Goal: Navigation & Orientation: Find specific page/section

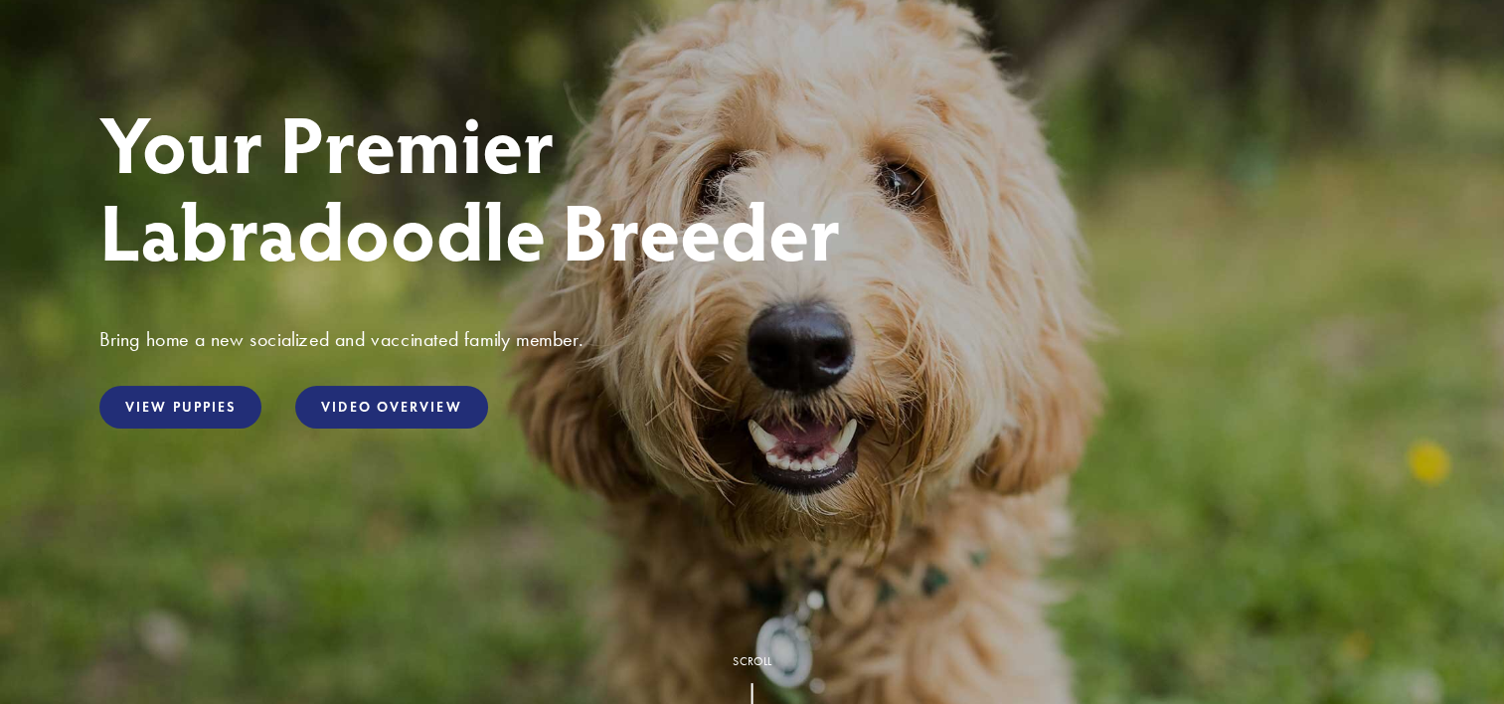
scroll to position [99, 0]
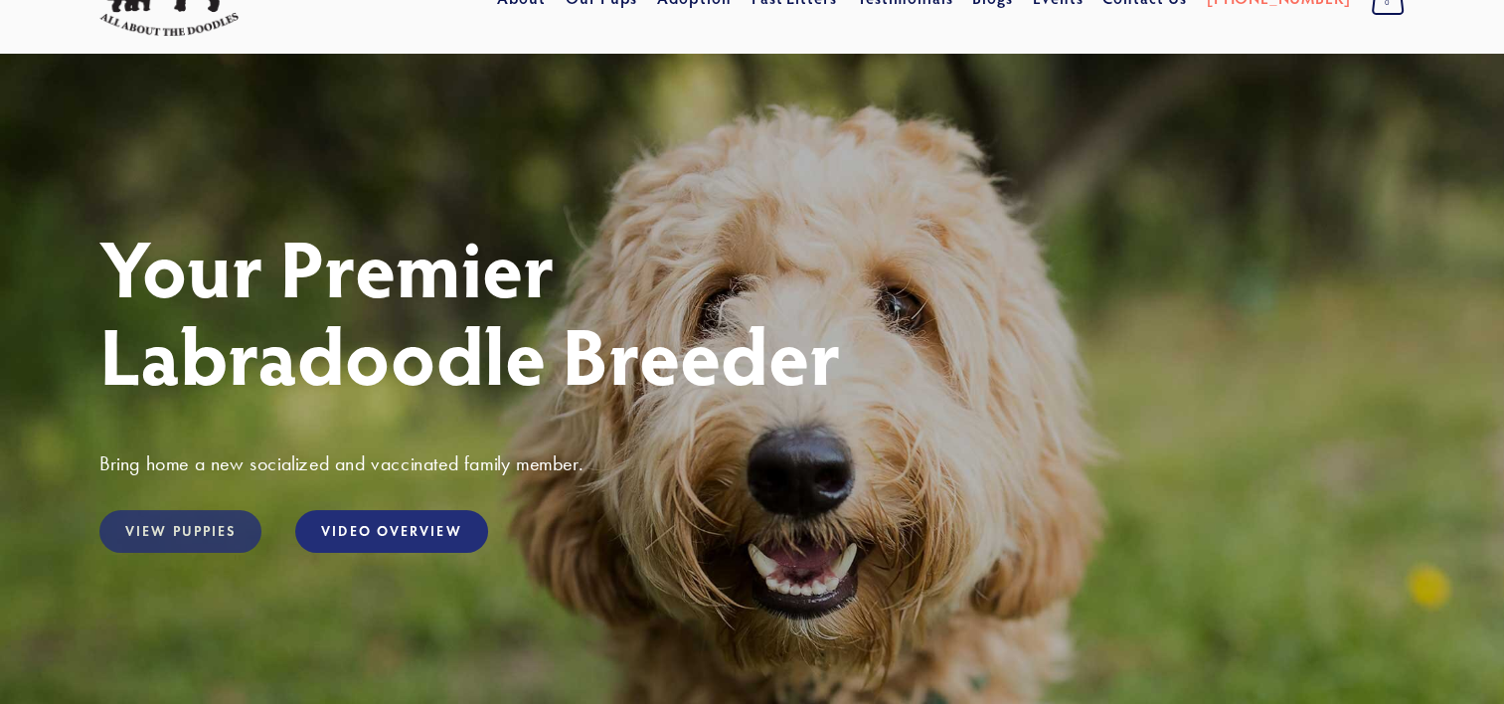
click at [215, 522] on link "View Puppies" at bounding box center [180, 531] width 162 height 43
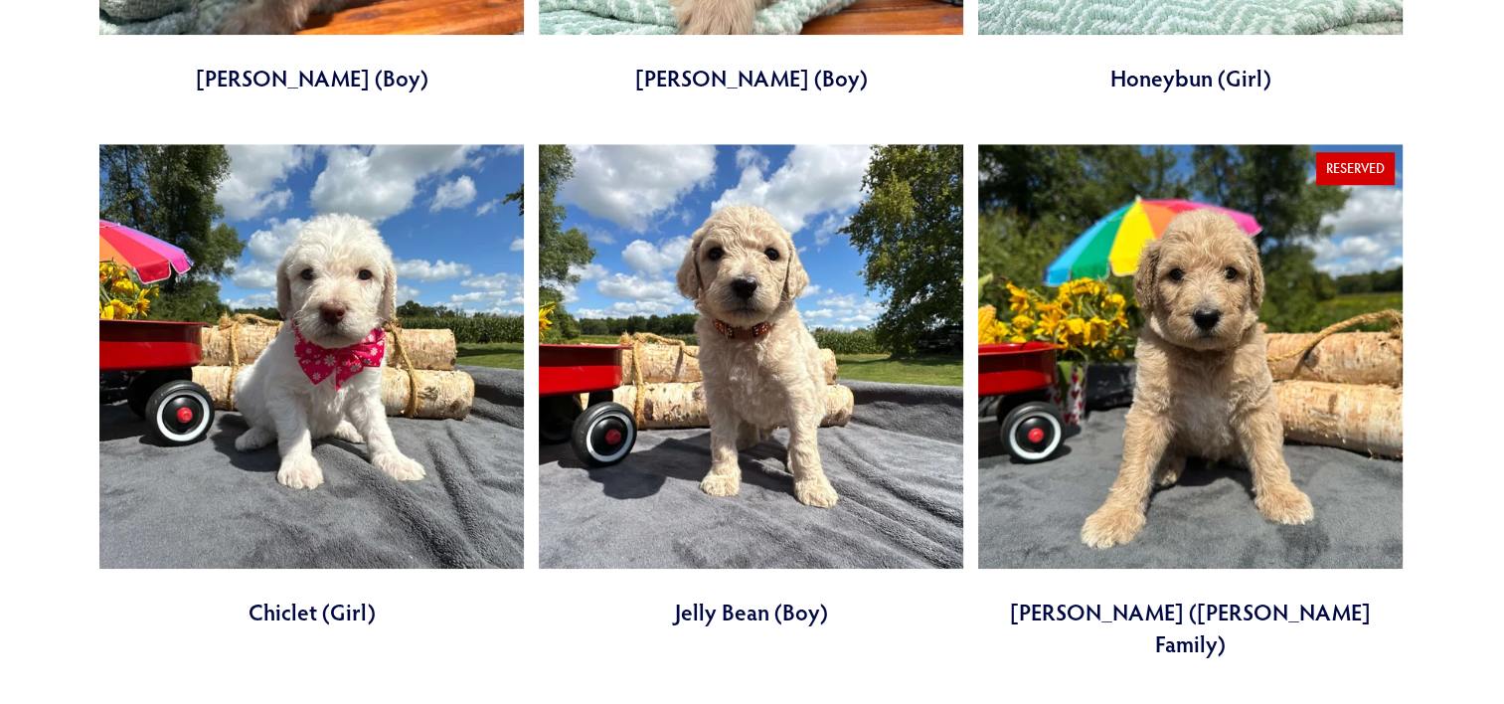
scroll to position [1094, 0]
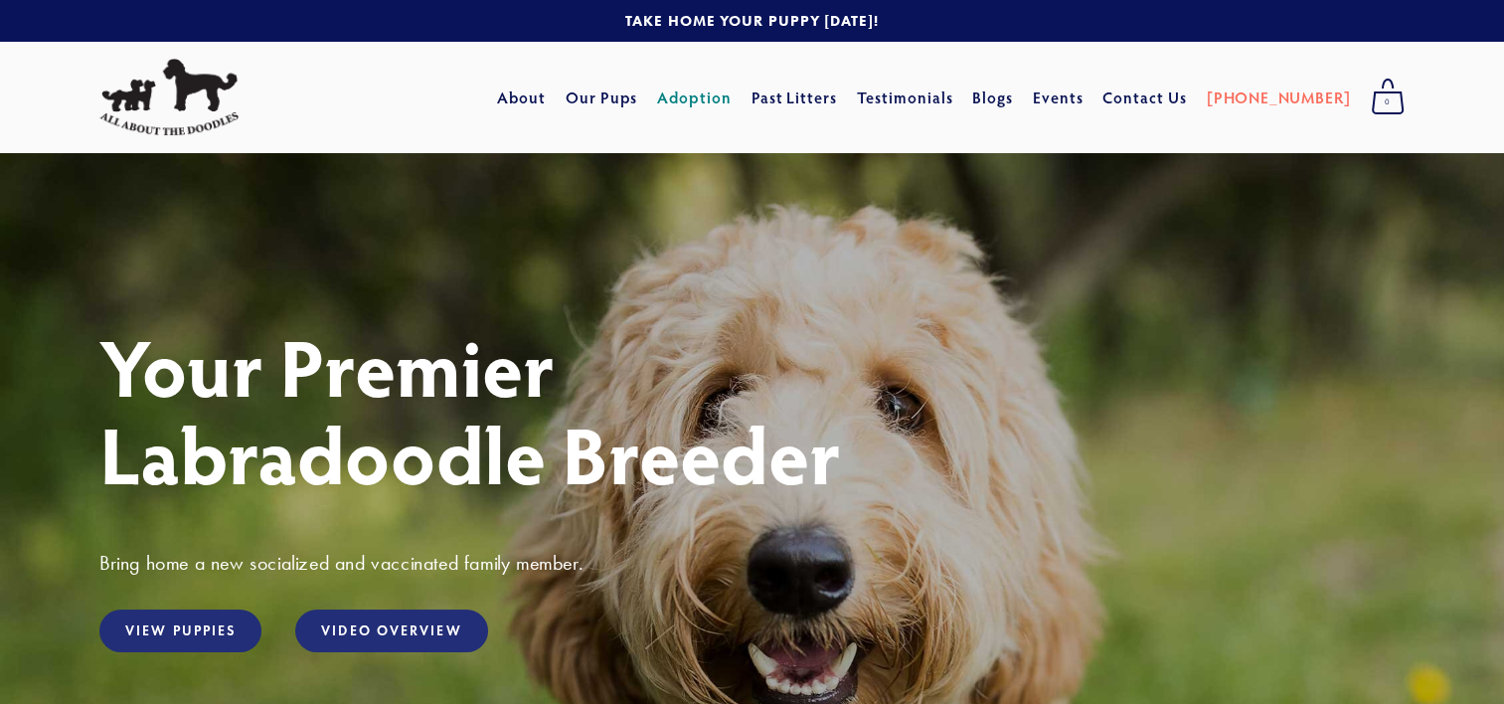
click at [732, 100] on link "Adoption" at bounding box center [694, 98] width 75 height 36
